Goal: Transaction & Acquisition: Purchase product/service

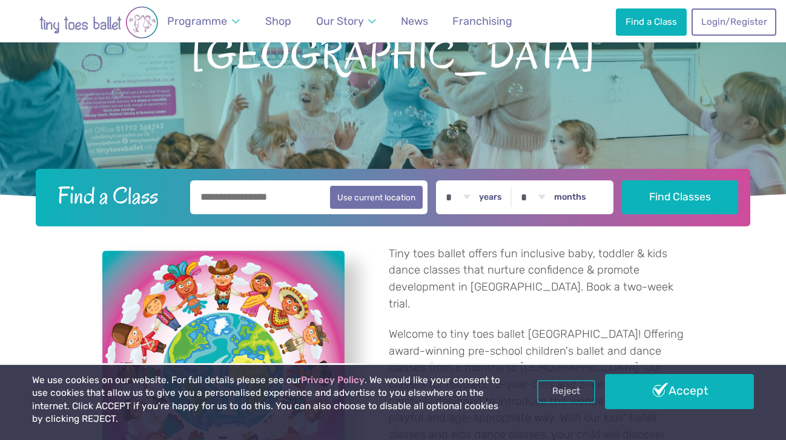
scroll to position [182, 0]
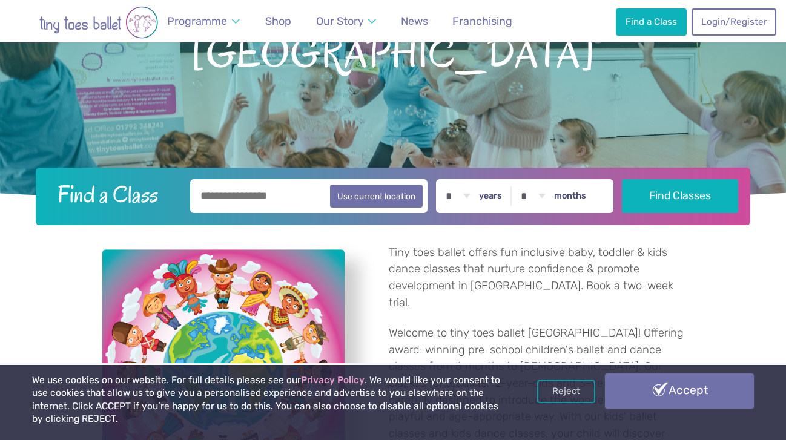
click at [617, 374] on link "Accept" at bounding box center [679, 391] width 149 height 35
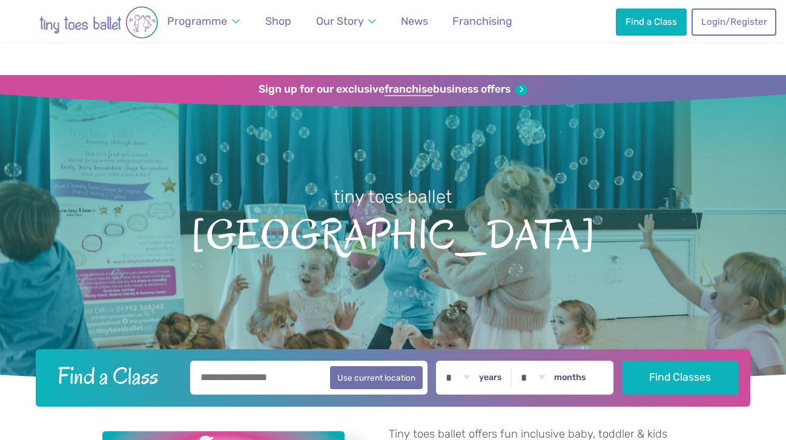
scroll to position [182, 0]
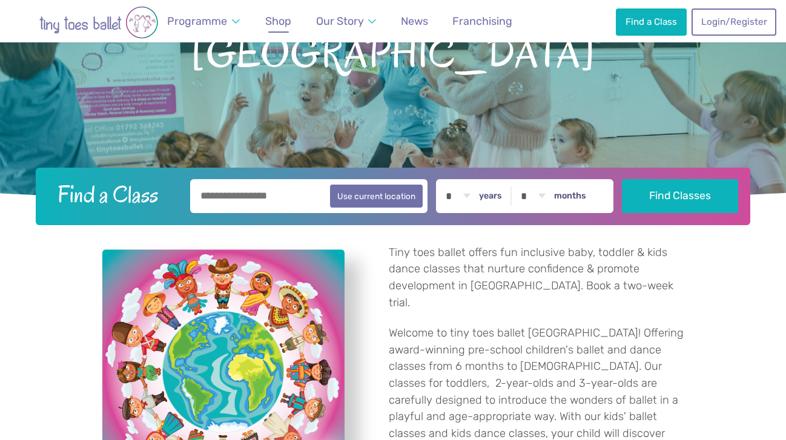
click at [282, 17] on span "Shop" at bounding box center [278, 21] width 26 height 13
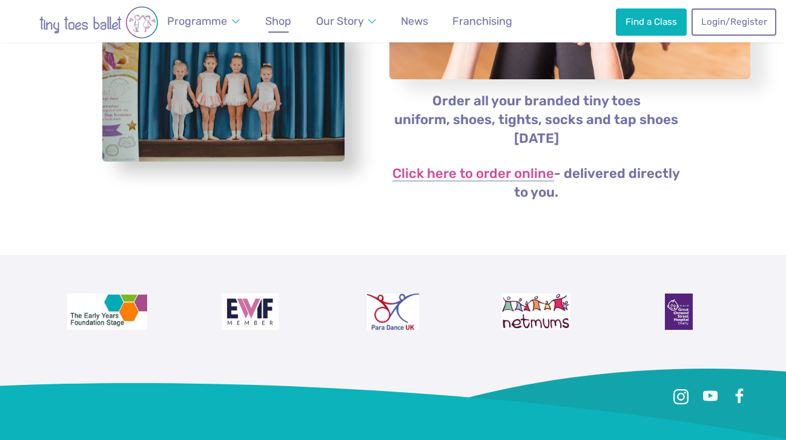
scroll to position [303, 0]
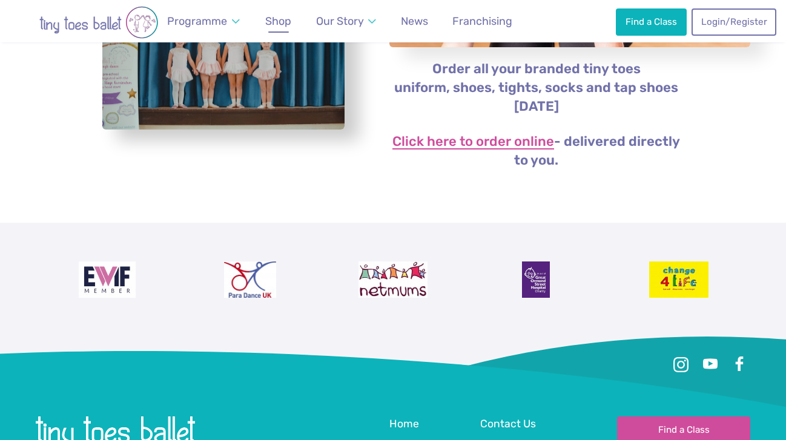
click at [455, 135] on link "Click here to order online" at bounding box center [473, 142] width 162 height 15
